Goal: Task Accomplishment & Management: Manage account settings

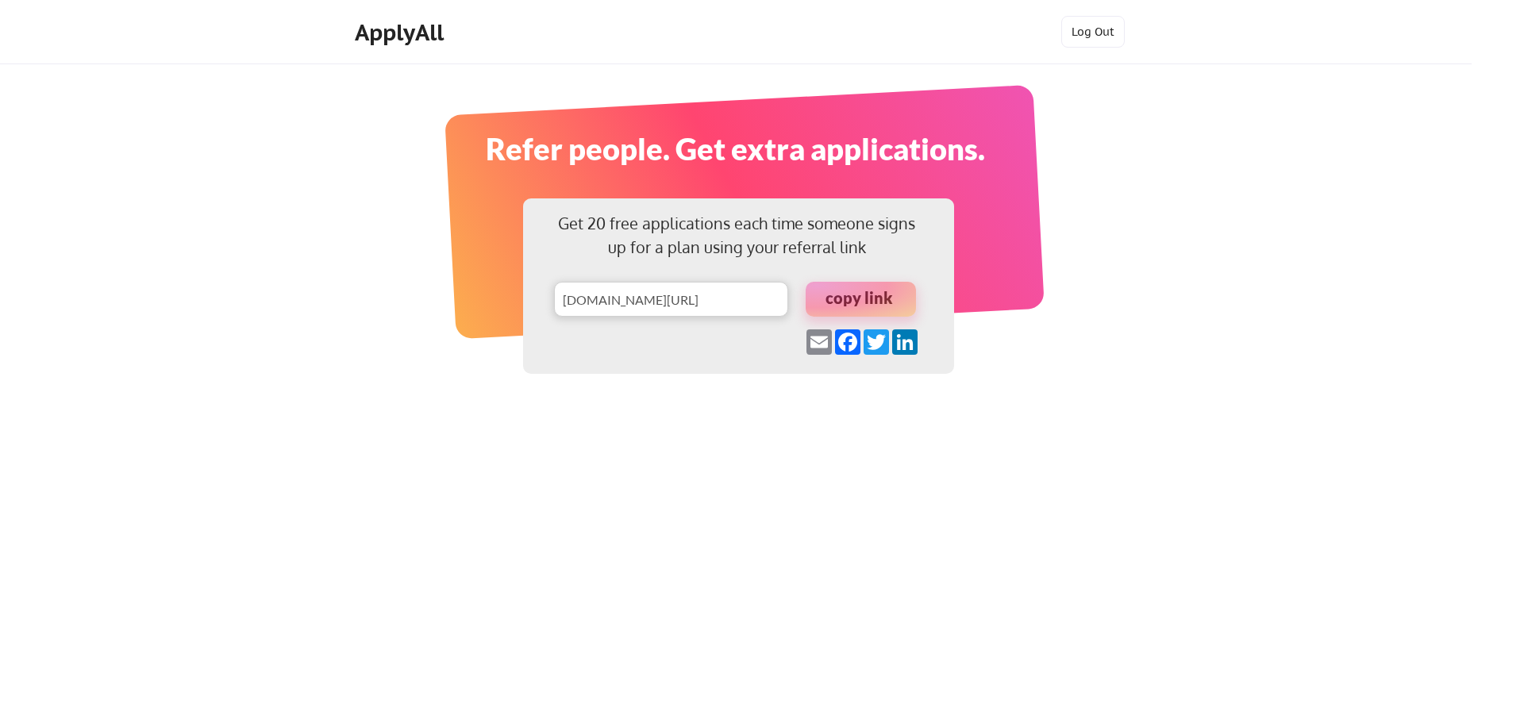
click at [387, 15] on div "ApplyAll Log Out" at bounding box center [736, 32] width 1472 height 64
click at [387, 39] on div "ApplyAll" at bounding box center [402, 32] width 94 height 27
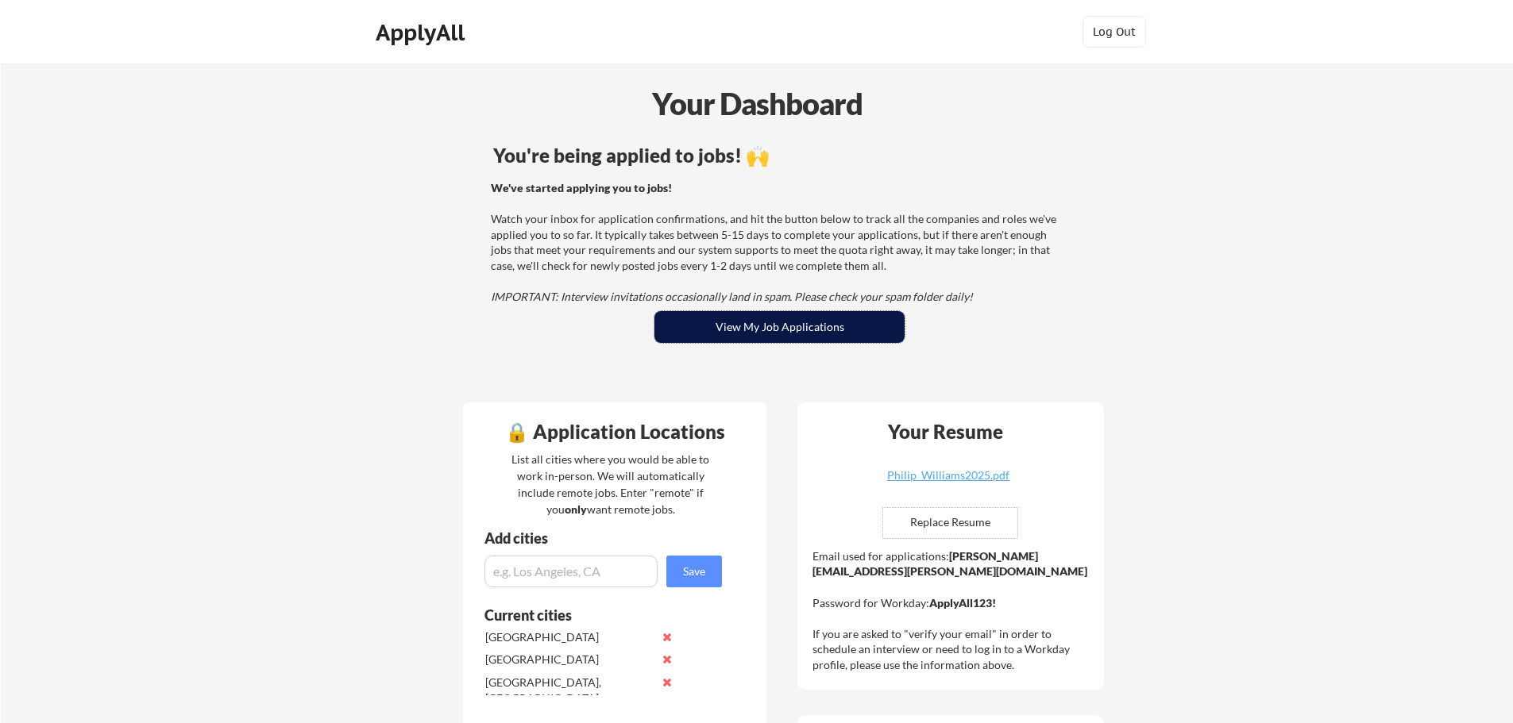
click at [784, 329] on button "View My Job Applications" at bounding box center [779, 327] width 250 height 32
